Goal: Task Accomplishment & Management: Use online tool/utility

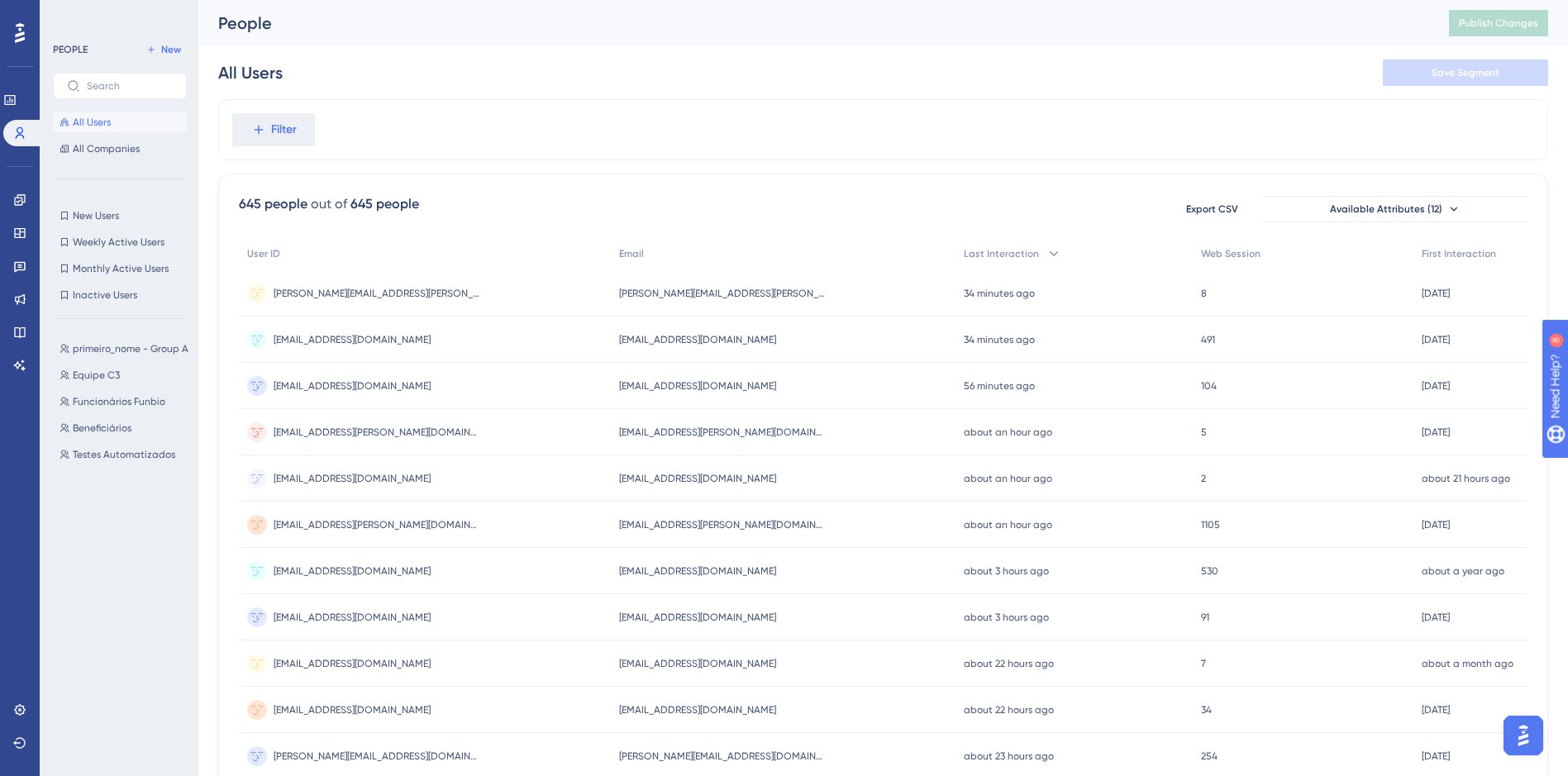
click at [17, 213] on div "Engagement Widgets Feedback Product Updates Knowledge Base AI Assistant" at bounding box center [20, 283] width 13 height 192
click at [16, 209] on link at bounding box center [20, 200] width 13 height 27
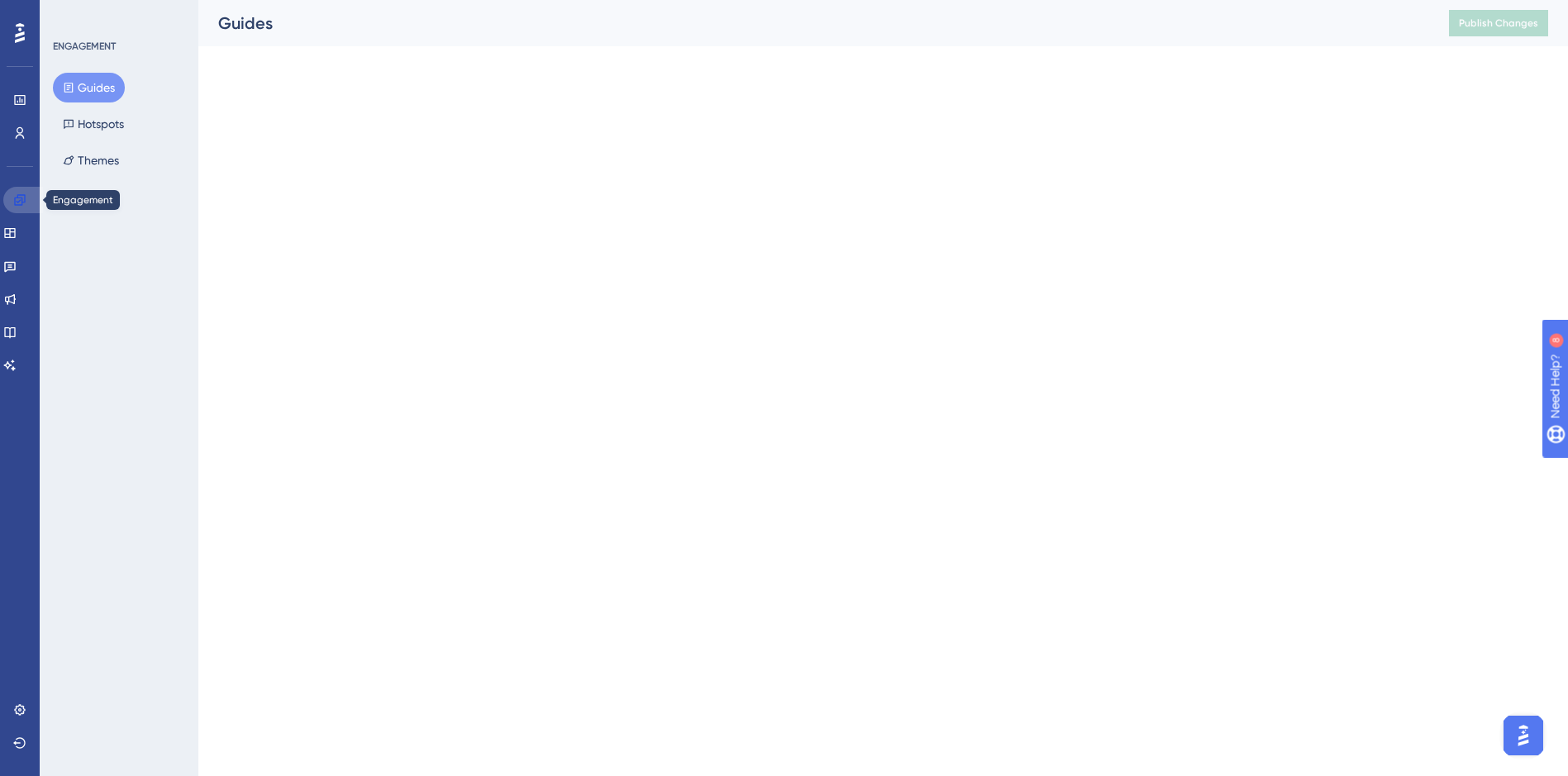
click at [16, 209] on link at bounding box center [23, 200] width 39 height 27
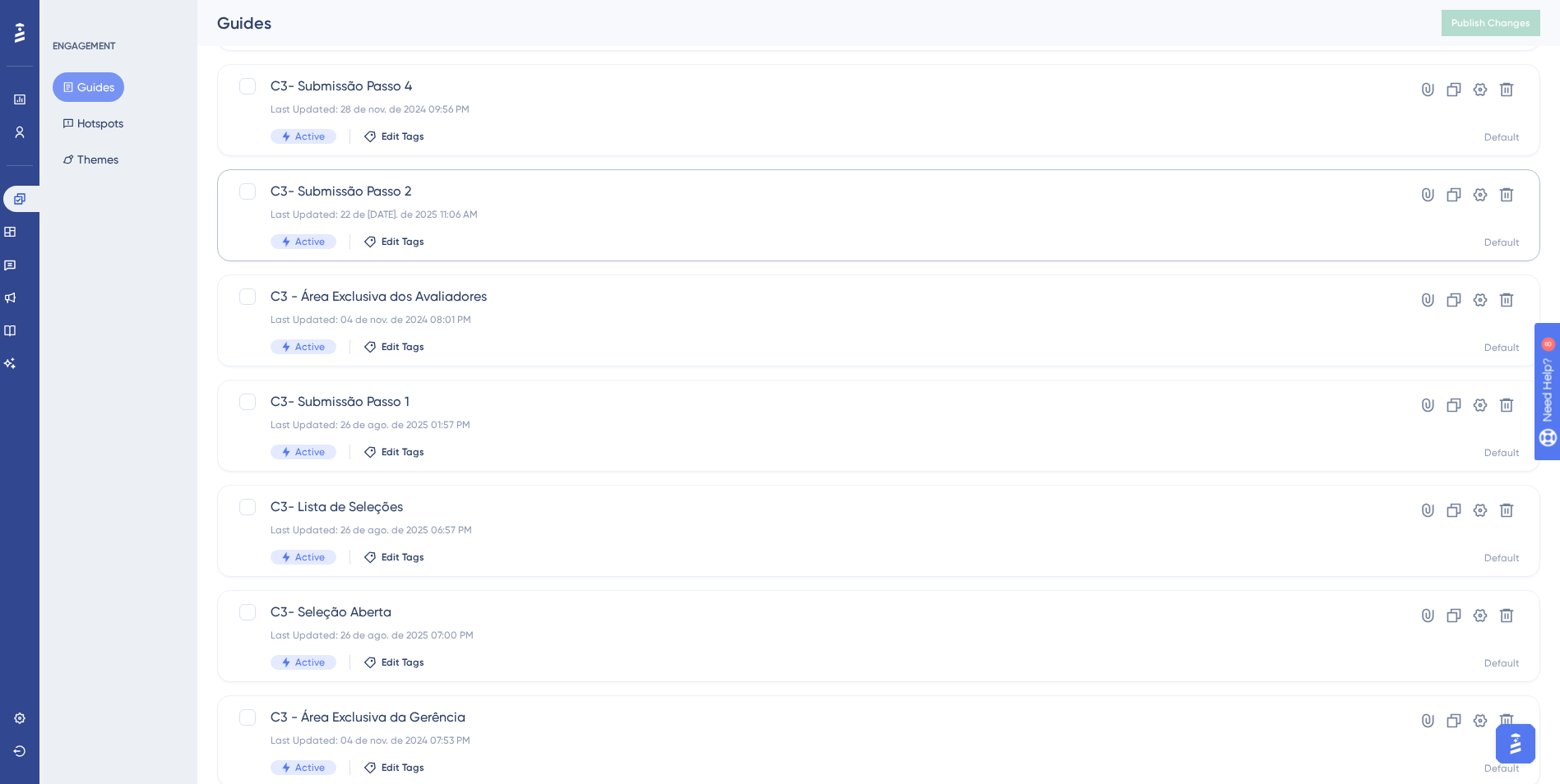
scroll to position [411, 0]
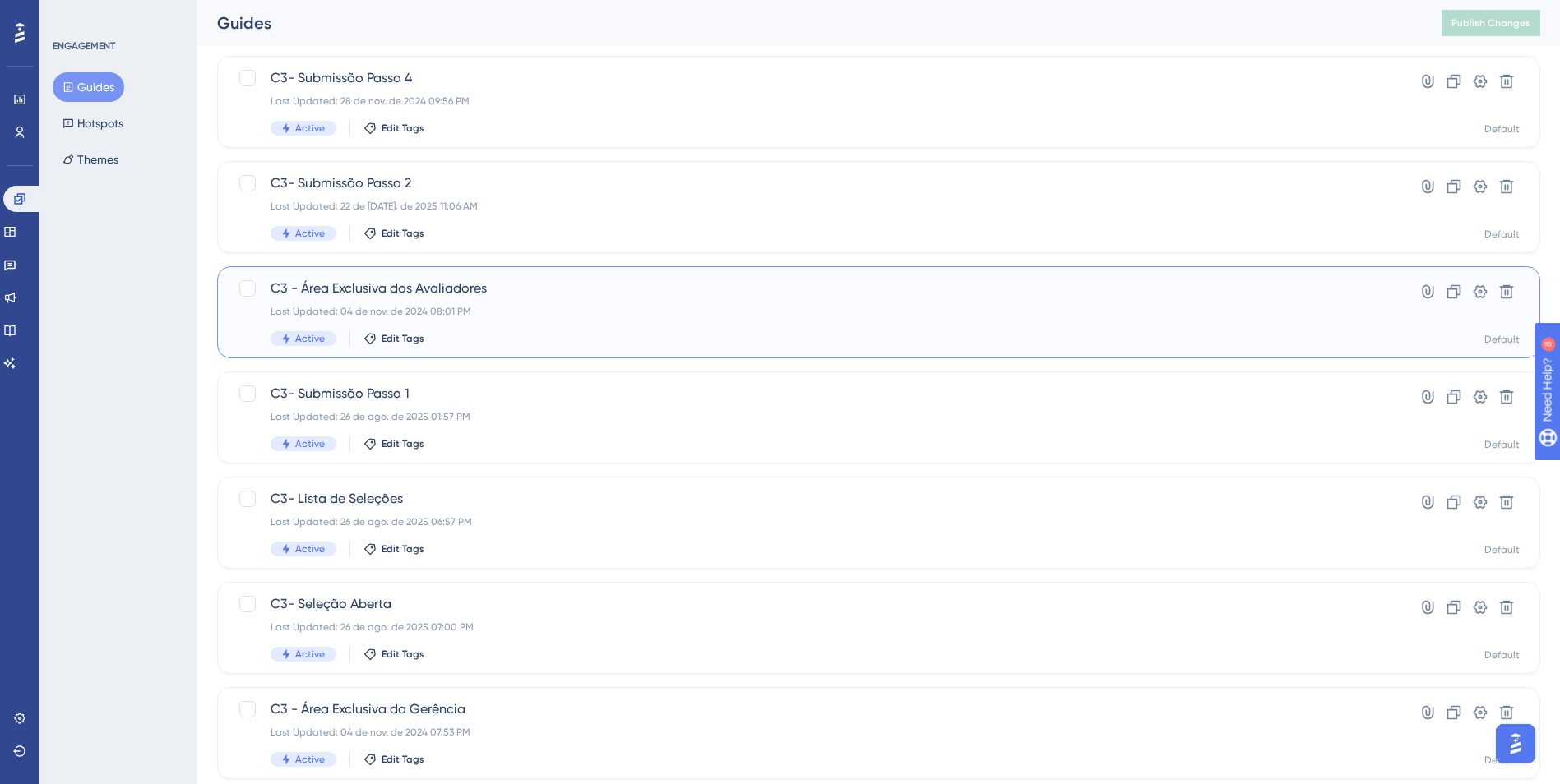
click at [627, 305] on div "Last Updated: 04 de nov. de 2024 08:01 PM" at bounding box center [813, 311] width 1085 height 13
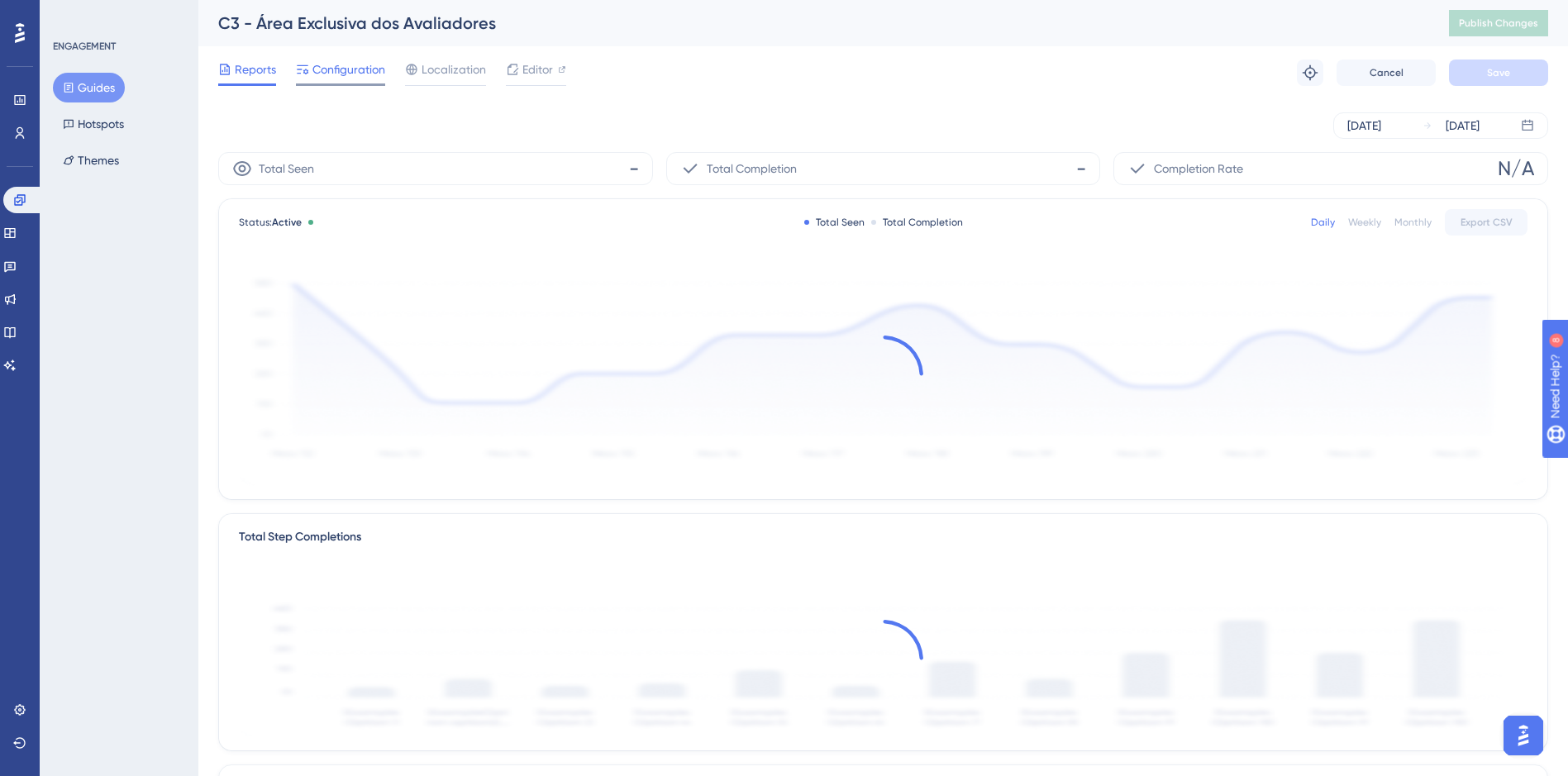
click at [352, 77] on span "Configuration" at bounding box center [348, 70] width 72 height 20
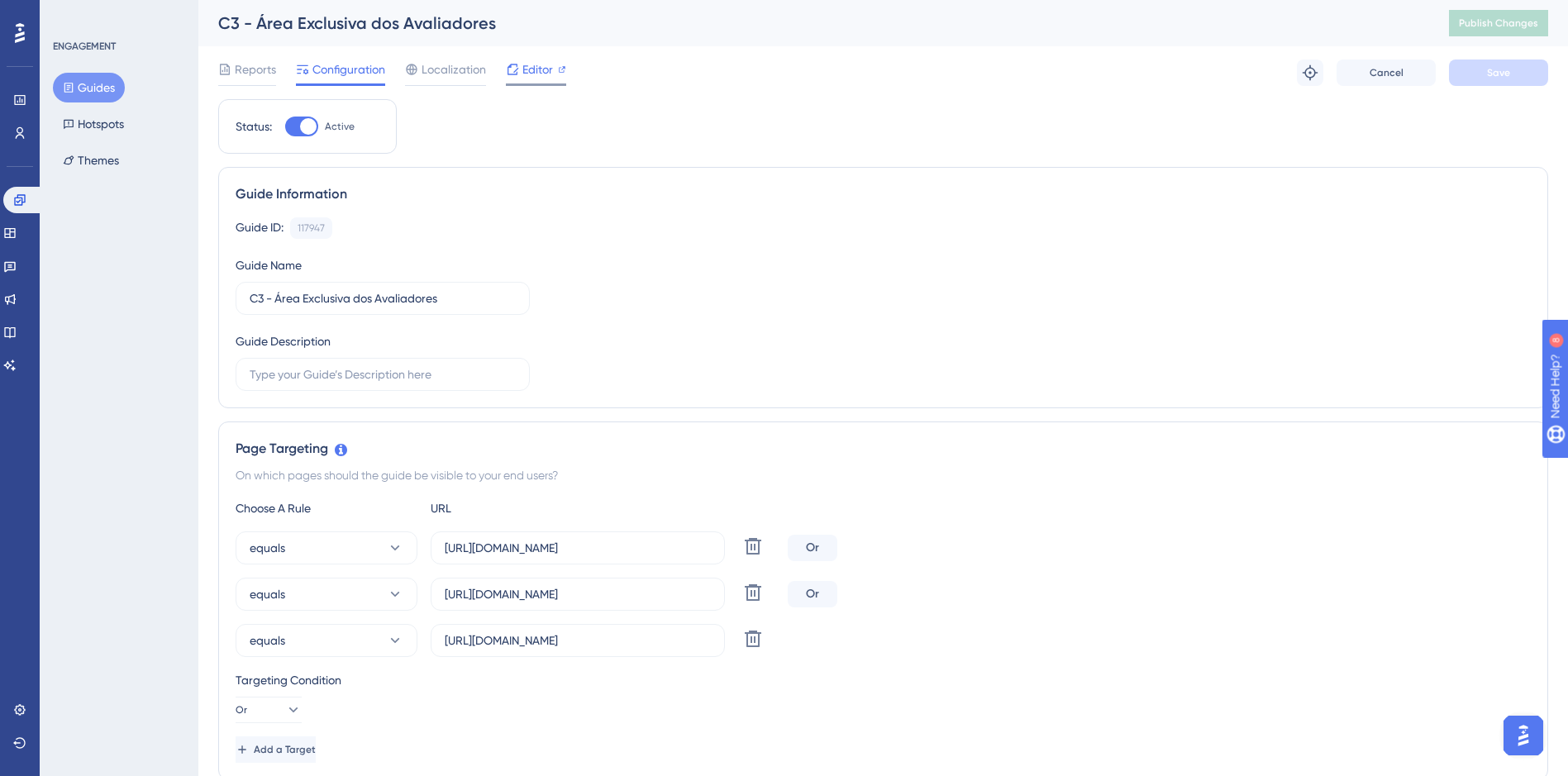
click at [523, 78] on span "Editor" at bounding box center [538, 70] width 30 height 20
